Goal: Task Accomplishment & Management: Manage account settings

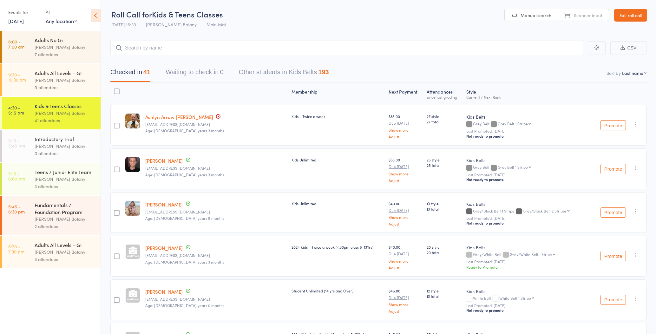
click at [72, 179] on div "[PERSON_NAME] Botany" at bounding box center [65, 178] width 61 height 7
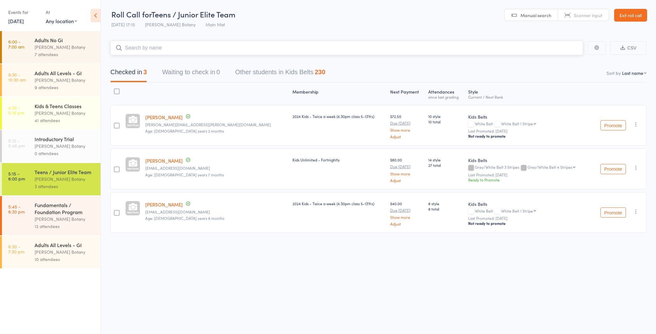
click at [150, 44] on input "search" at bounding box center [346, 48] width 473 height 15
click at [629, 20] on link "Exit roll call" at bounding box center [630, 15] width 33 height 13
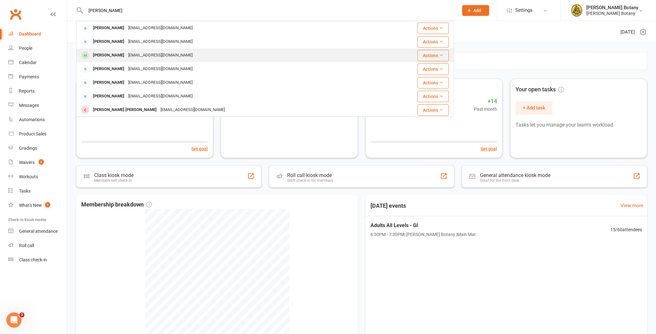
type input "[PERSON_NAME]"
click at [139, 54] on div "Nath_25@hotmail.com" at bounding box center [160, 55] width 68 height 9
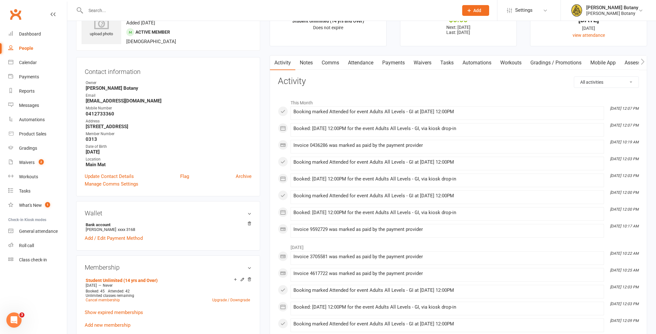
scroll to position [31, 0]
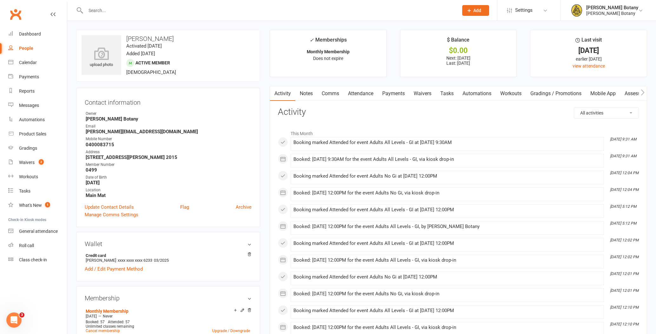
click at [541, 94] on link "Gradings / Promotions" at bounding box center [556, 93] width 60 height 15
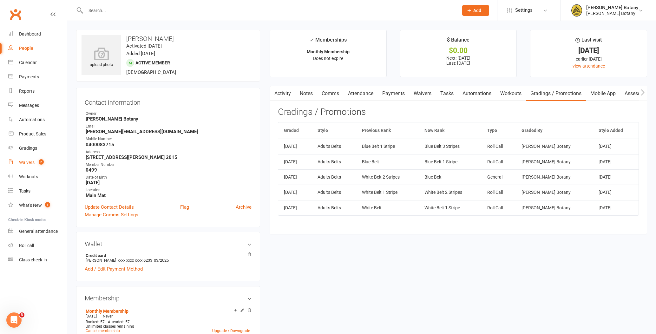
click at [31, 161] on div "Waivers" at bounding box center [27, 162] width 16 height 5
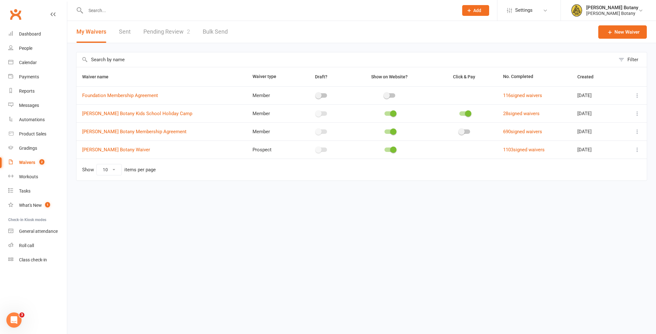
click at [166, 31] on link "Pending Review 2" at bounding box center [166, 32] width 47 height 22
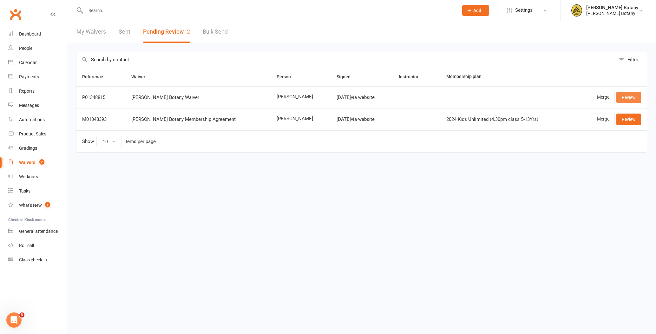
click at [624, 99] on link "Review" at bounding box center [628, 97] width 25 height 11
